Goal: Transaction & Acquisition: Purchase product/service

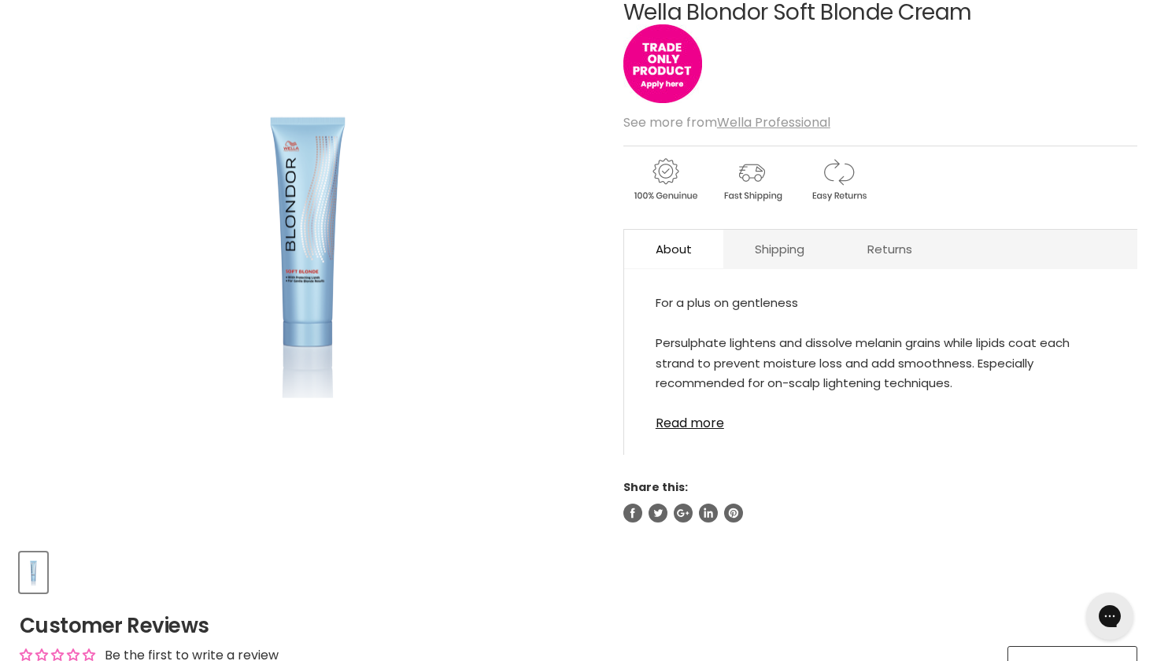
click at [312, 295] on img "Wella Blondor Soft Blonde Cream image. Click or Scroll to Zoom." at bounding box center [307, 249] width 275 height 415
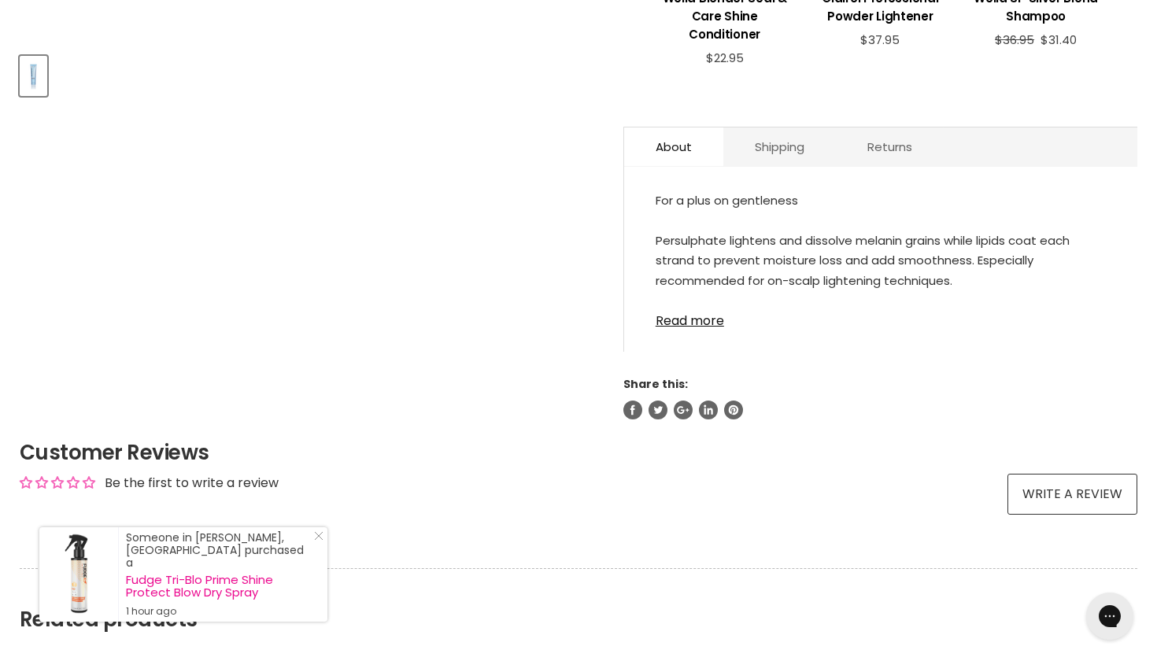
scroll to position [754, 0]
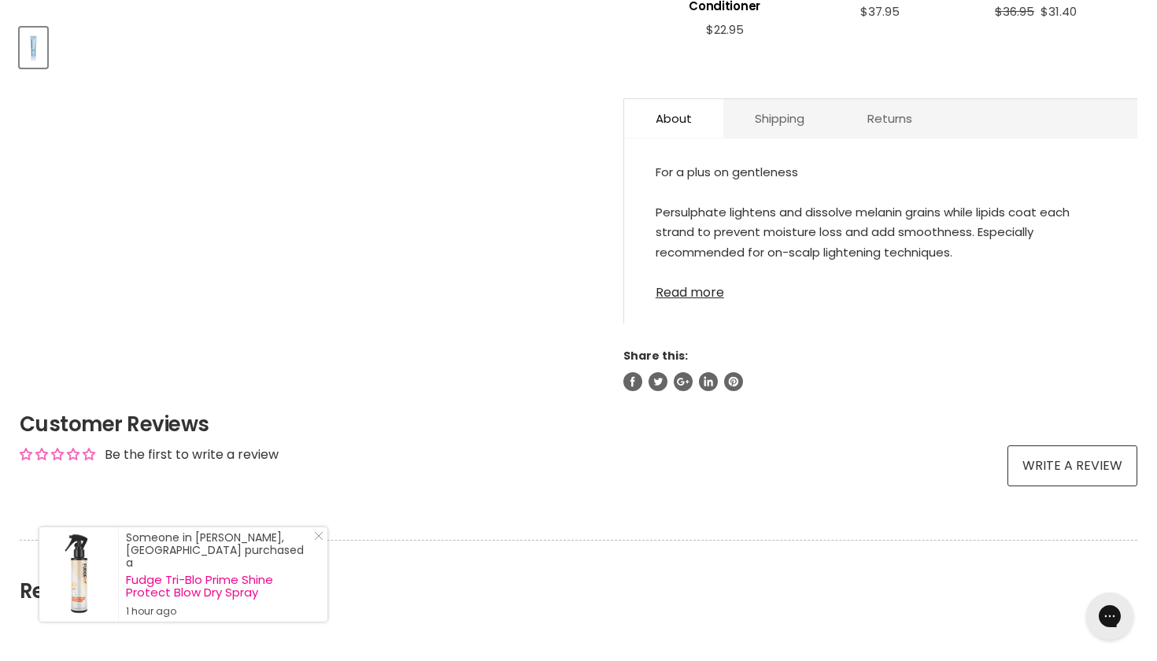
click at [689, 288] on link "Read more" at bounding box center [880, 288] width 450 height 24
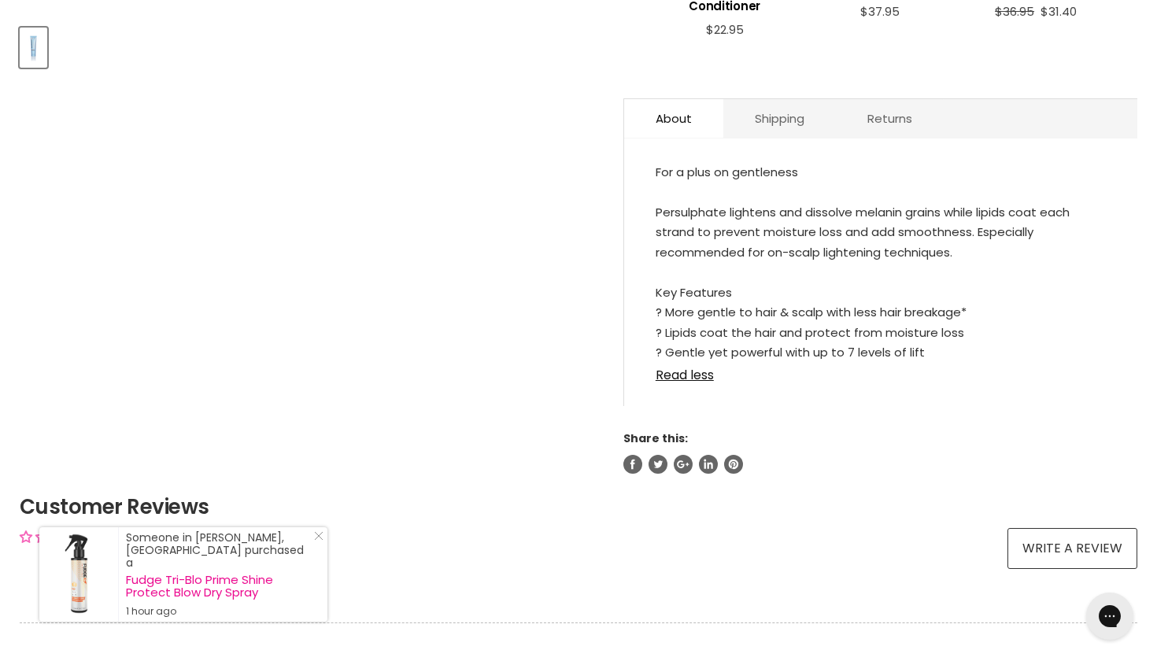
click at [708, 236] on div "For a plus on gentleness Persulphate lightens and dissolve melanin grains while…" at bounding box center [880, 260] width 450 height 197
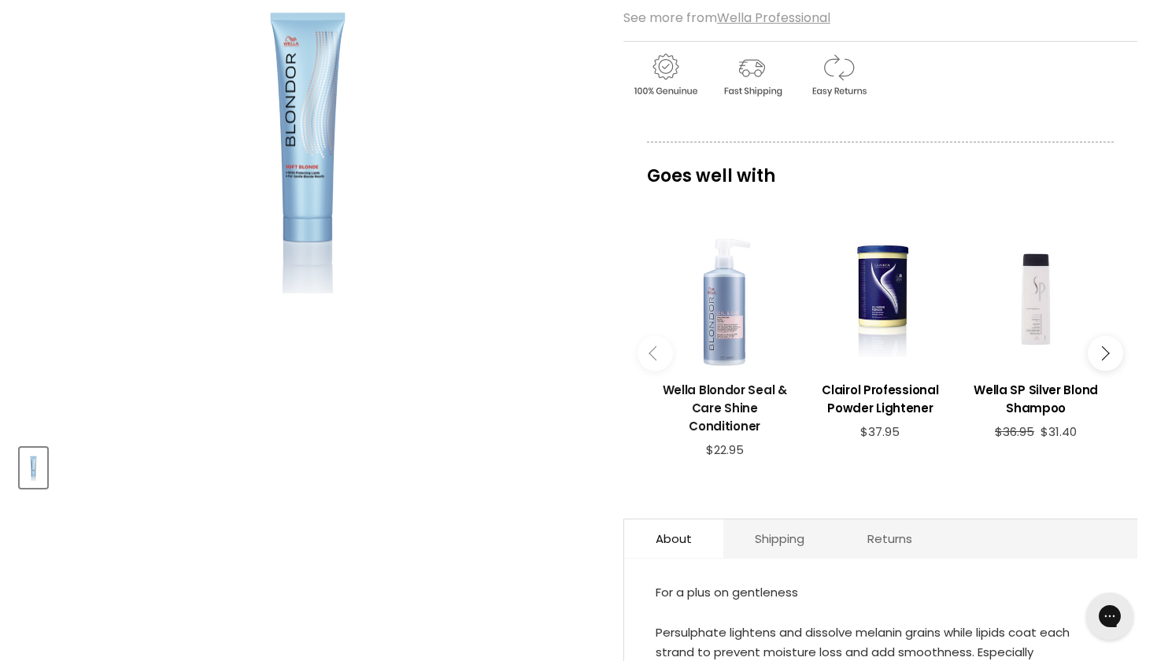
scroll to position [331, 0]
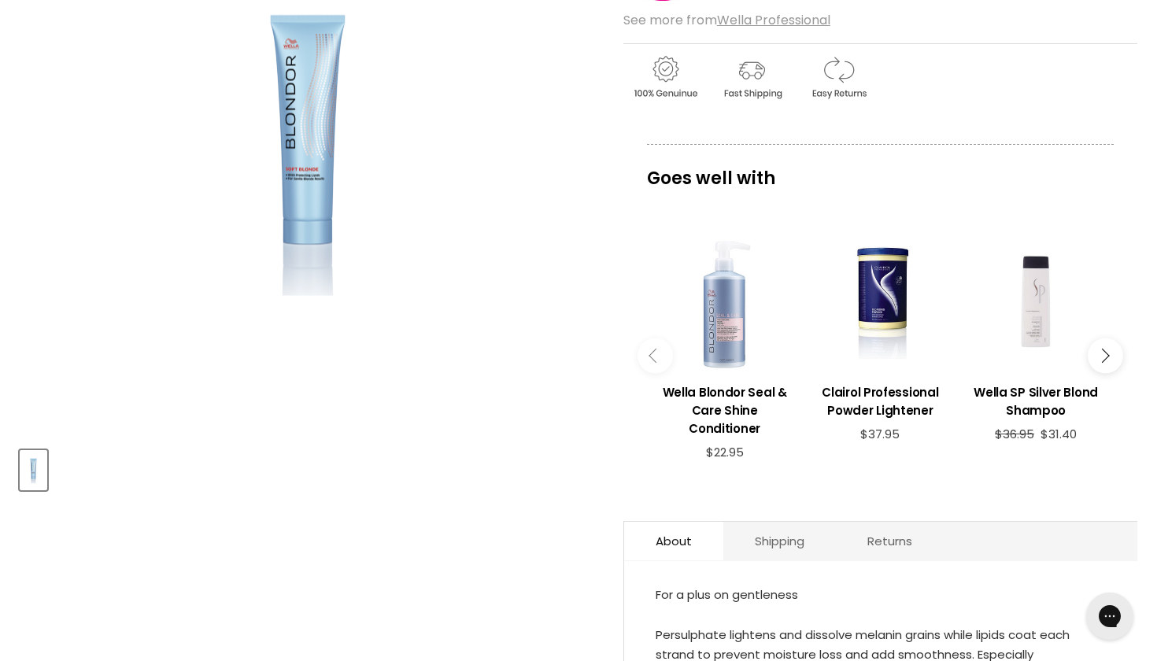
click at [1096, 366] on button "Main content" at bounding box center [1104, 355] width 35 height 35
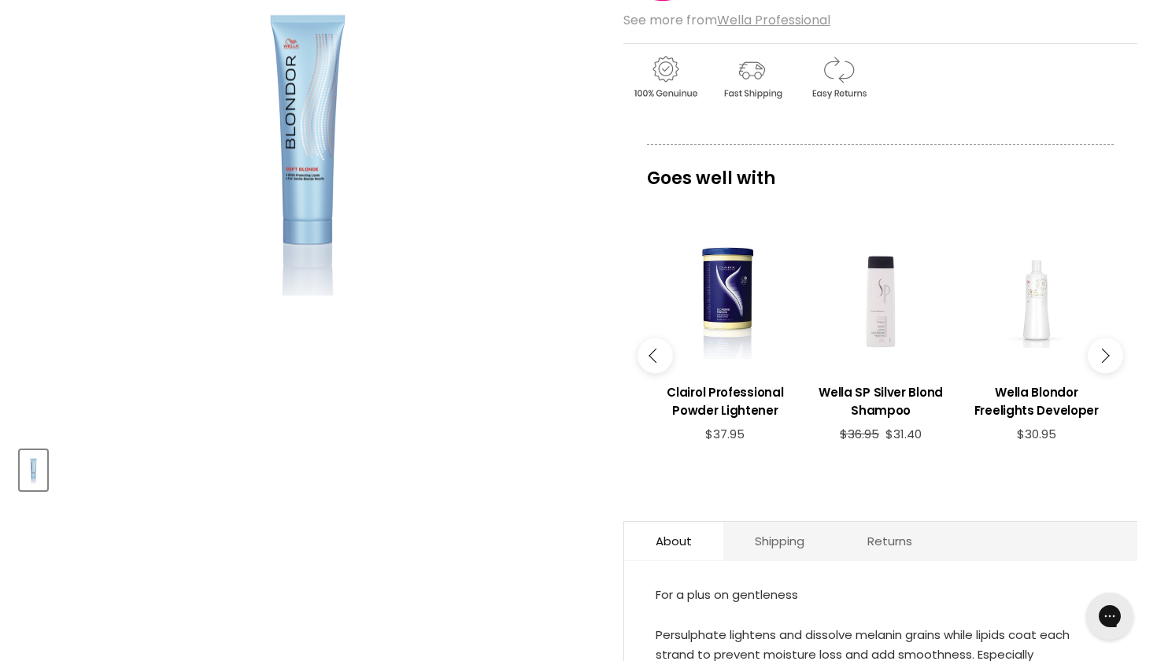
click at [1096, 366] on button "Main content" at bounding box center [1104, 355] width 35 height 35
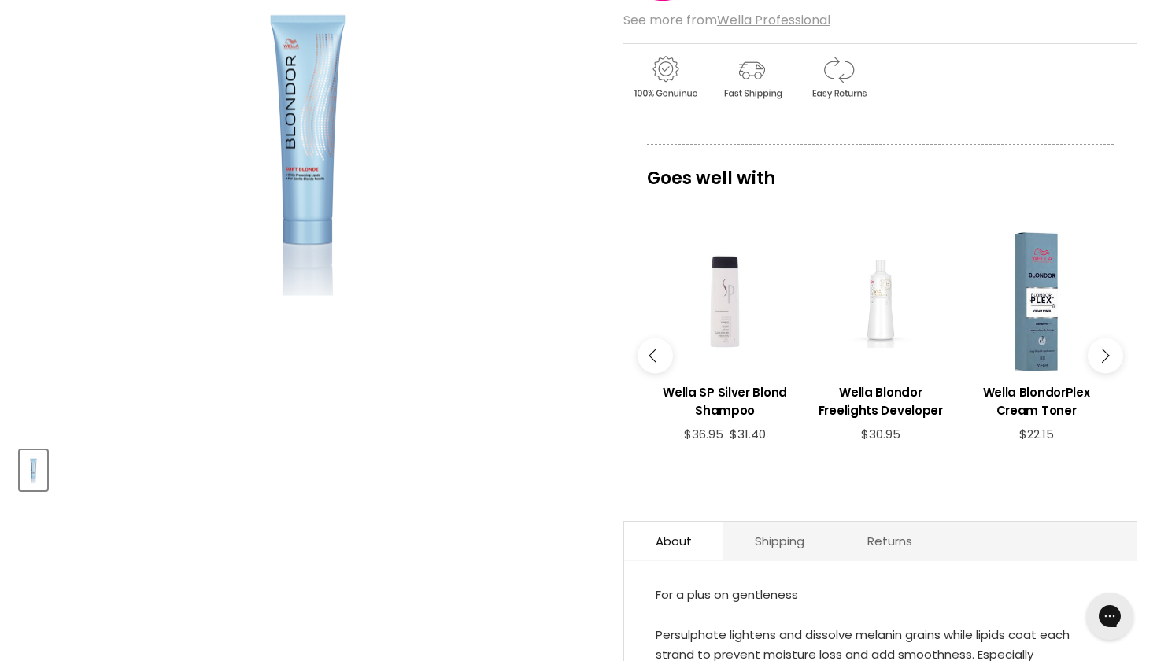
click at [1096, 366] on button "Main content" at bounding box center [1104, 355] width 35 height 35
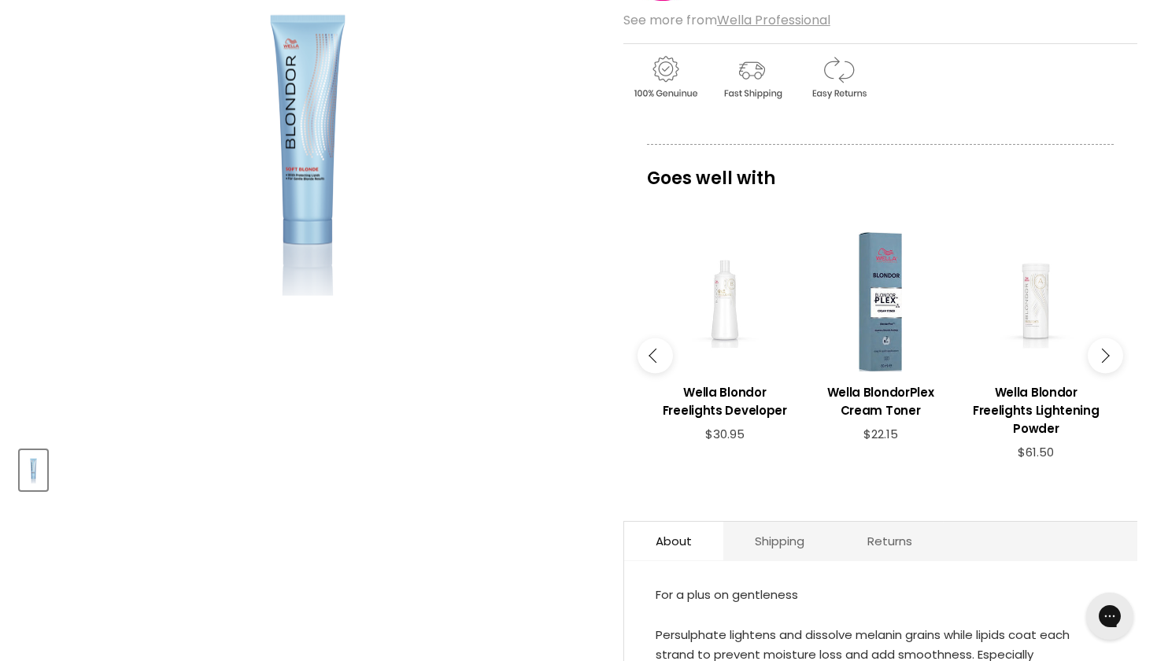
click at [1096, 366] on button "Main content" at bounding box center [1104, 355] width 35 height 35
